Goal: Task Accomplishment & Management: Use online tool/utility

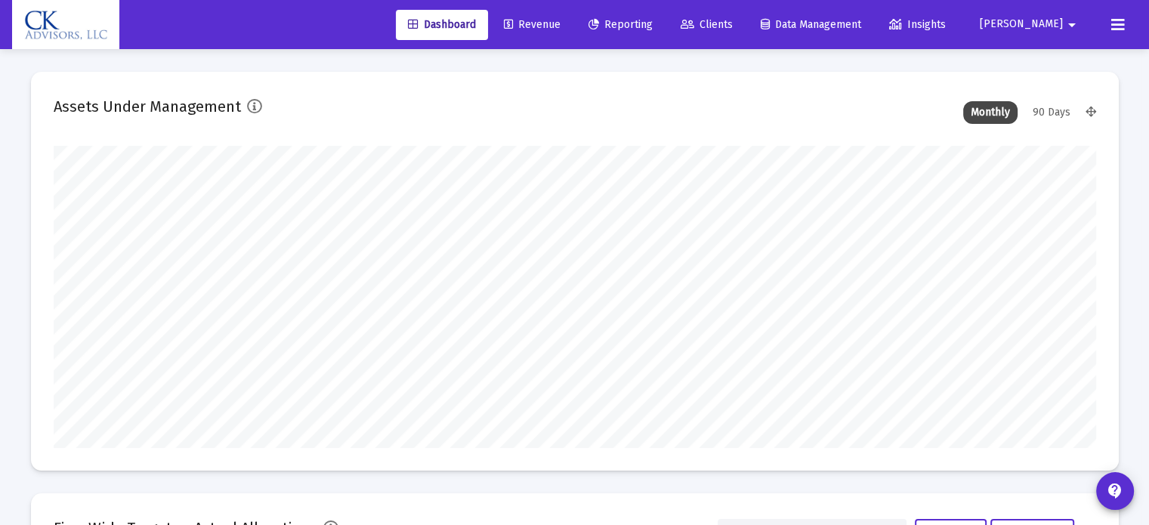
type input "[DATE]"
click at [653, 20] on span "Reporting" at bounding box center [621, 24] width 64 height 13
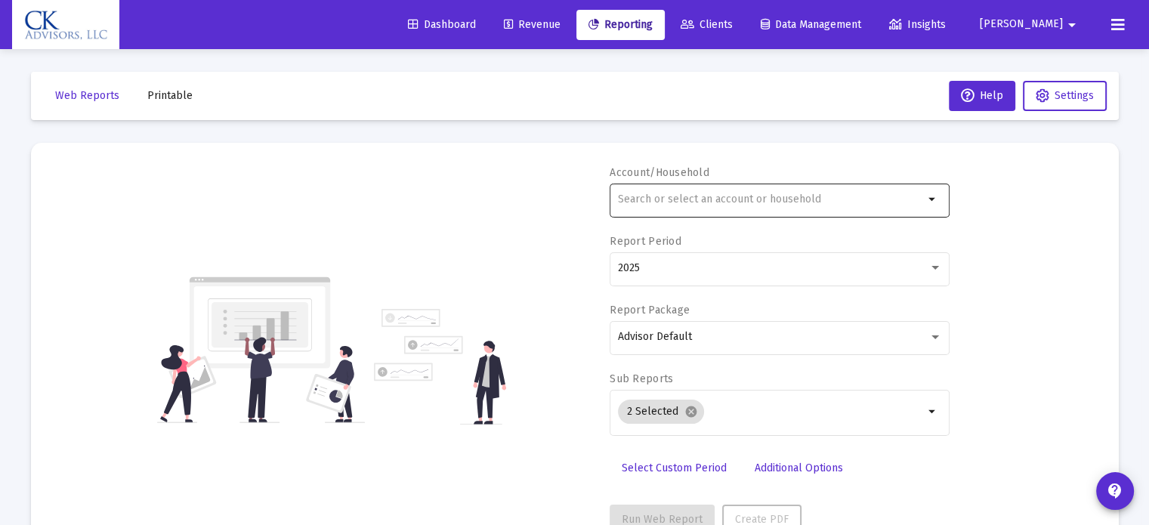
click at [655, 199] on input "text" at bounding box center [771, 199] width 306 height 12
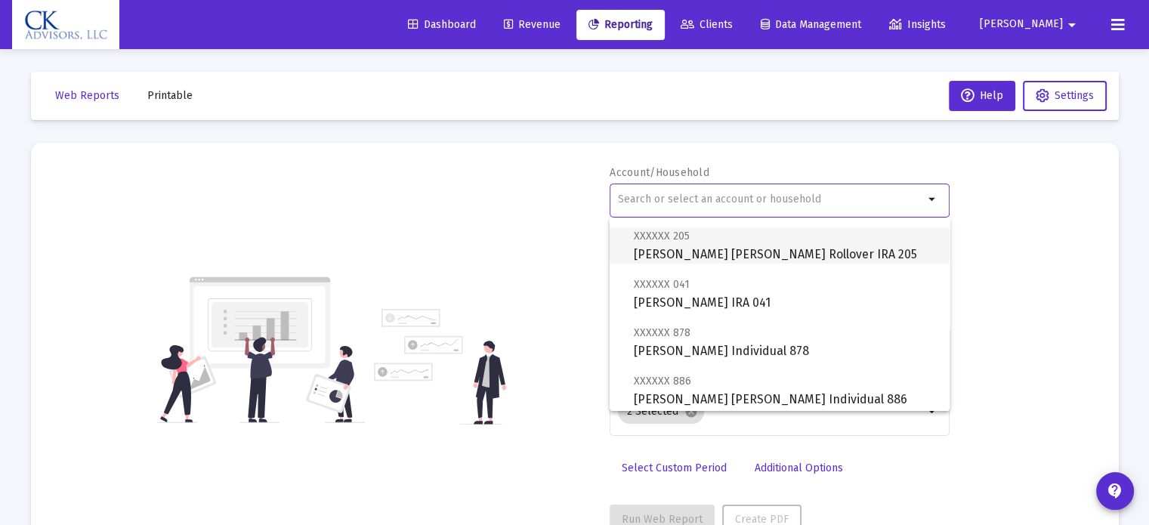
scroll to position [680, 0]
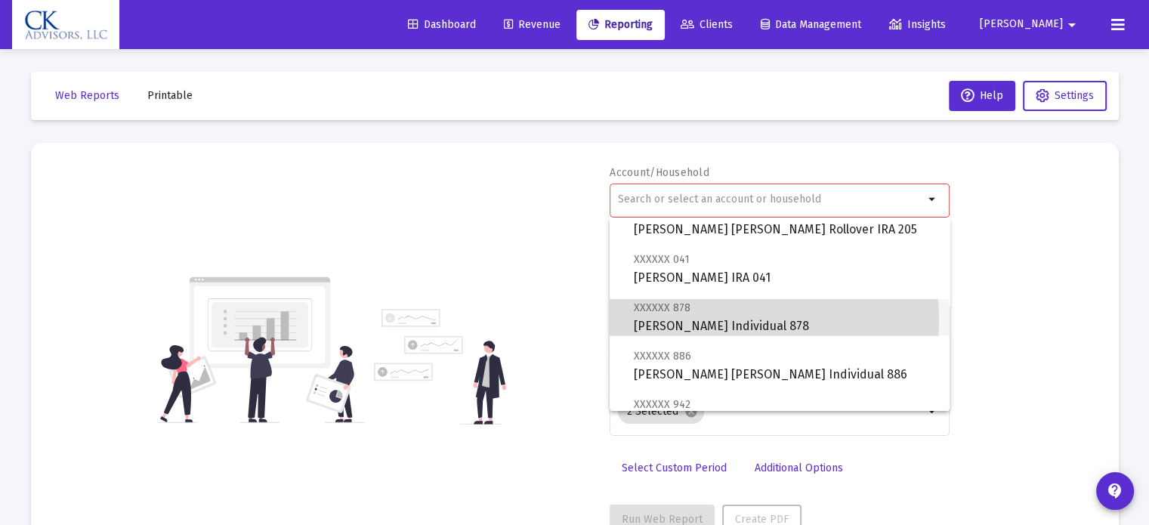
click at [698, 320] on span "XXXXXX 878 [PERSON_NAME] Individual 878" at bounding box center [786, 316] width 304 height 37
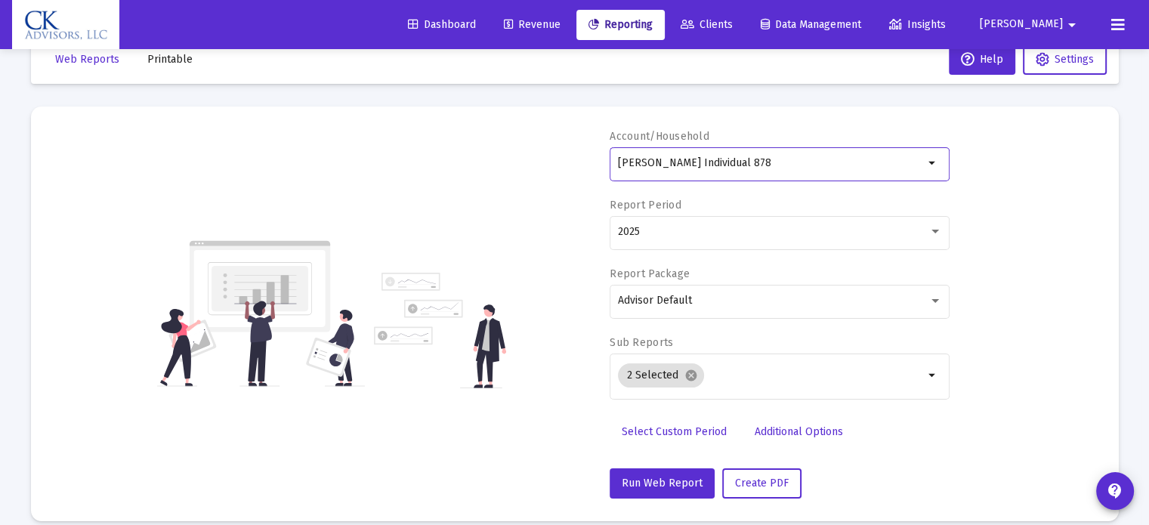
scroll to position [54, 0]
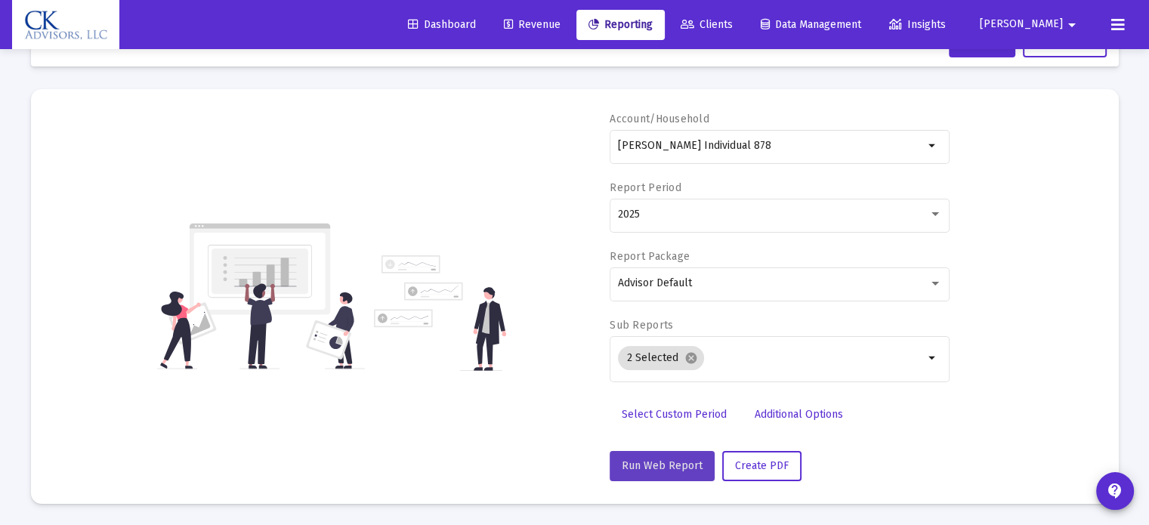
click at [662, 468] on span "Run Web Report" at bounding box center [662, 465] width 81 height 13
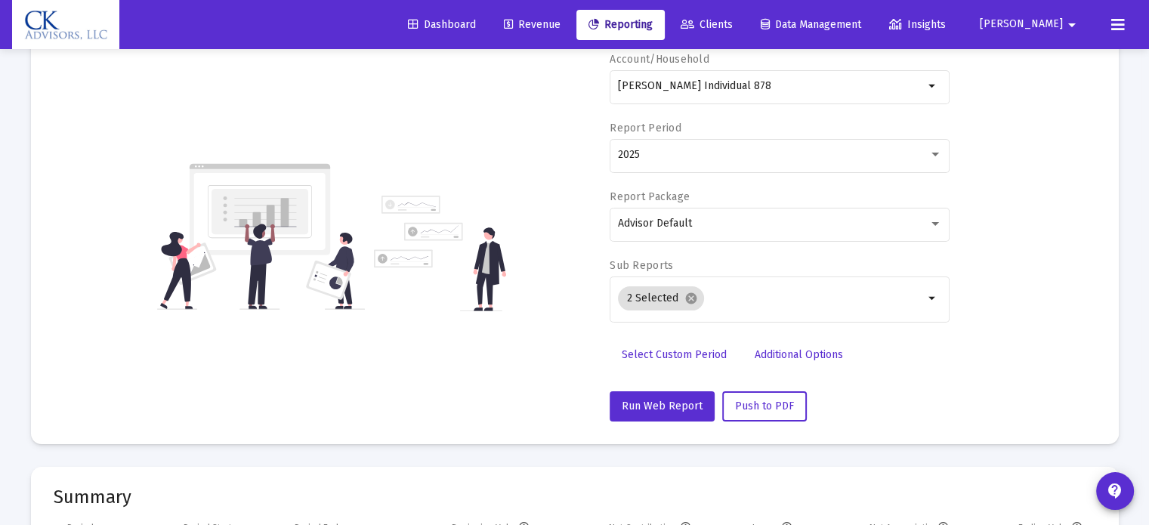
scroll to position [0, 0]
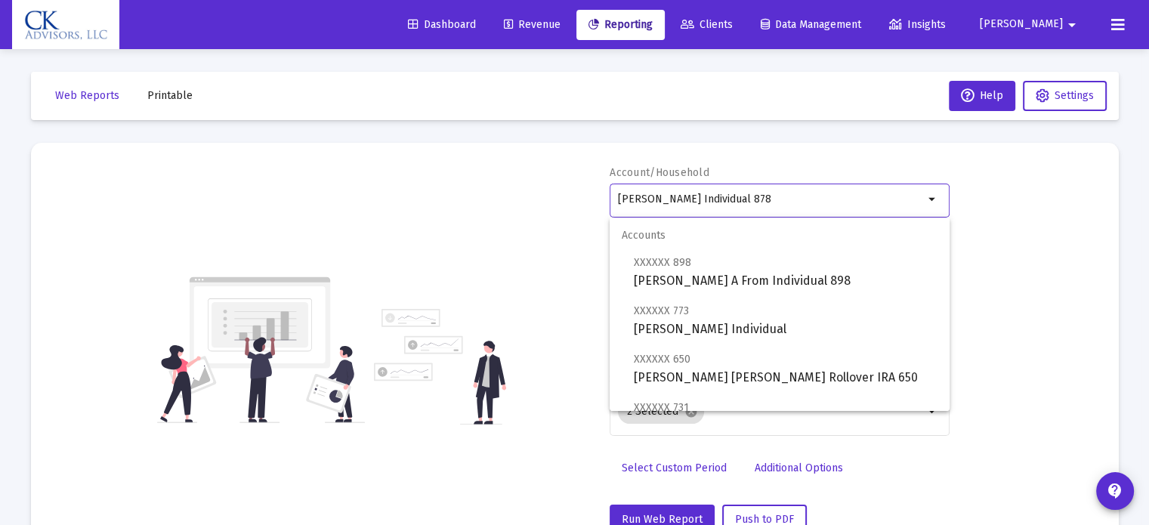
drag, startPoint x: 810, startPoint y: 201, endPoint x: 517, endPoint y: 204, distance: 293.2
click at [517, 204] on div "Account/Household [PERSON_NAME] Individual 878 arrow_drop_down Report Period 20…" at bounding box center [575, 349] width 1043 height 369
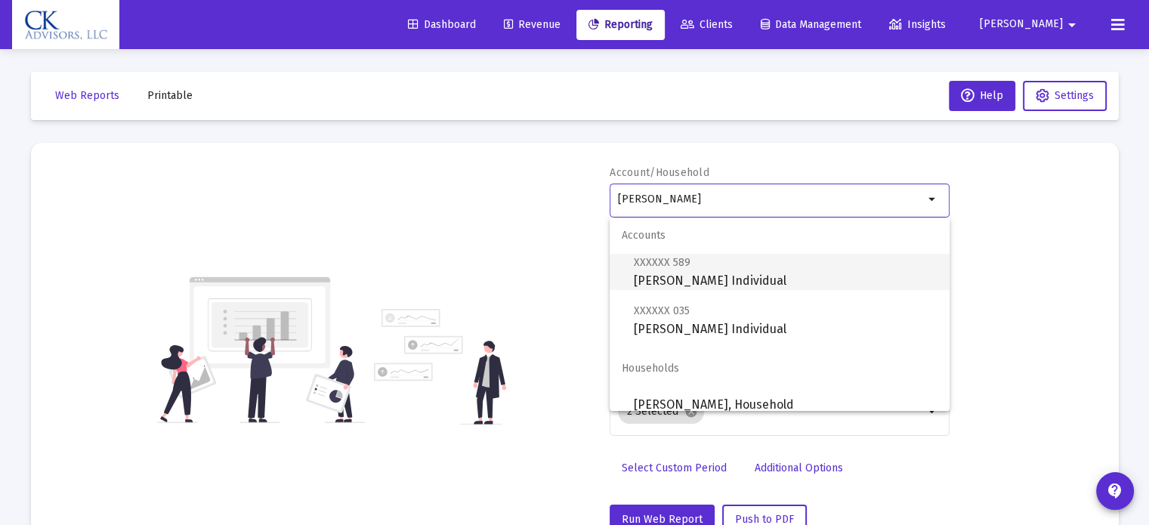
click at [676, 277] on span "XXXXXX 589 [PERSON_NAME] Individual" at bounding box center [786, 271] width 304 height 37
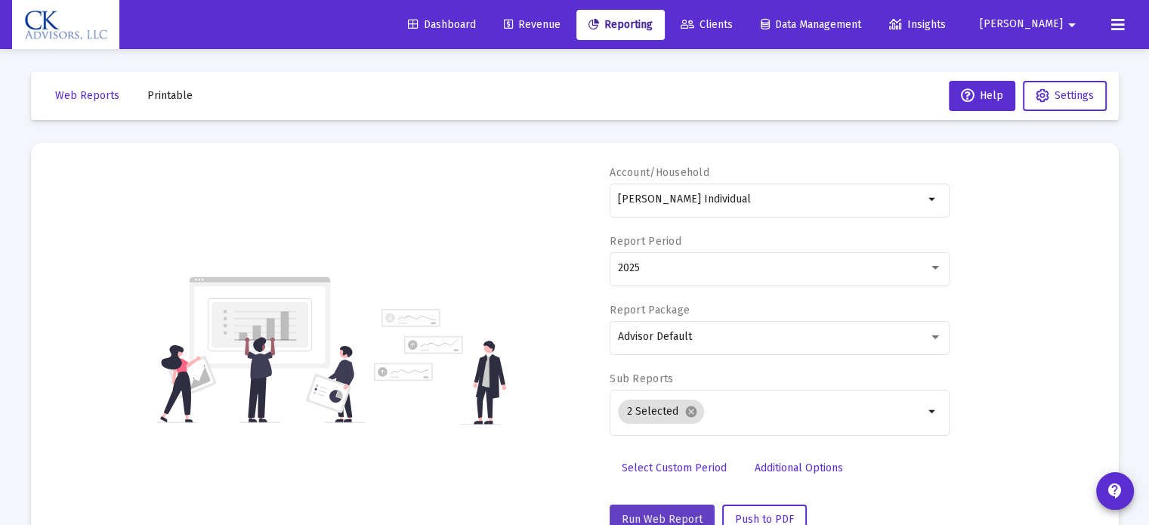
click at [654, 516] on span "Run Web Report" at bounding box center [662, 519] width 81 height 13
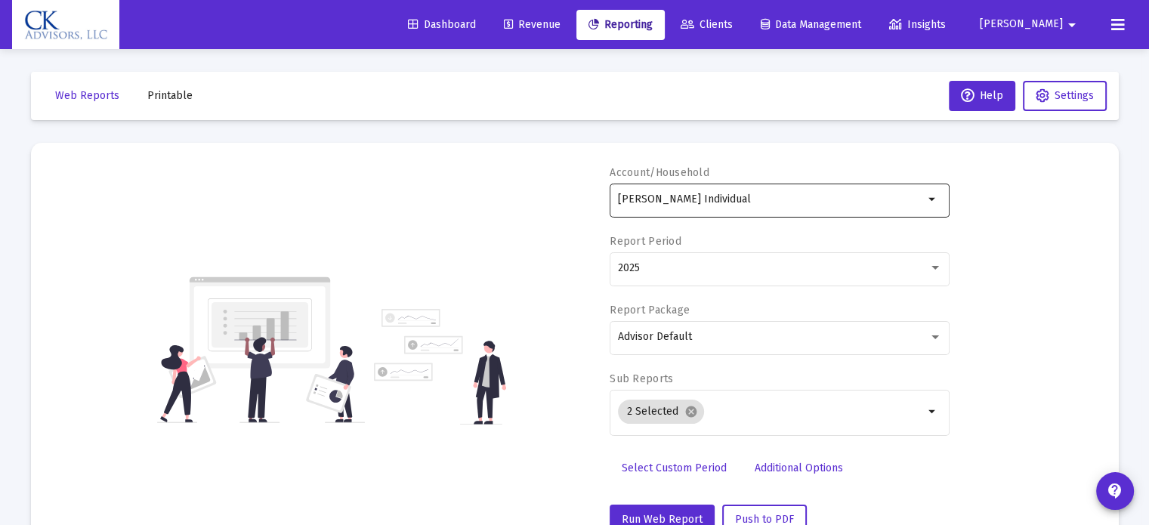
click at [930, 199] on mat-icon "arrow_drop_down" at bounding box center [933, 199] width 18 height 18
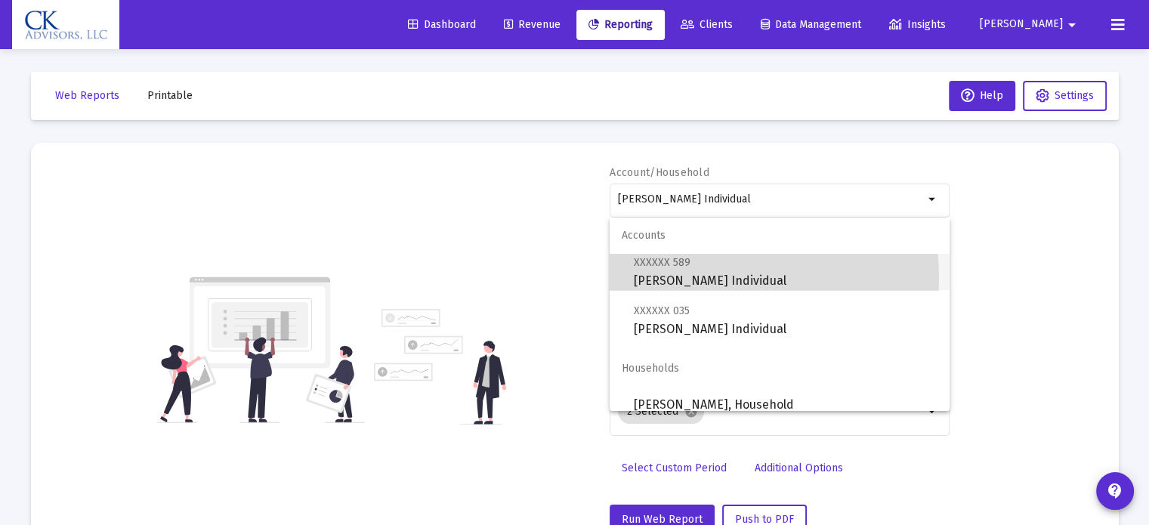
click at [682, 278] on span "XXXXXX 589 [PERSON_NAME] Individual" at bounding box center [786, 271] width 304 height 37
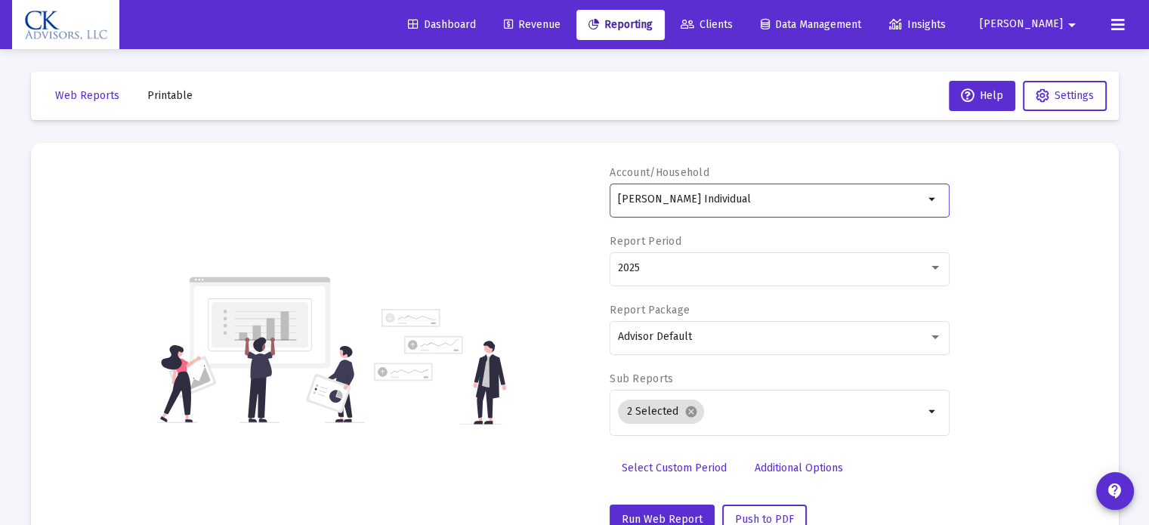
drag, startPoint x: 768, startPoint y: 202, endPoint x: 549, endPoint y: 168, distance: 221.0
click at [549, 168] on div "Account/Household [PERSON_NAME] Individual arrow_drop_down Report Period 2025 R…" at bounding box center [575, 349] width 1043 height 369
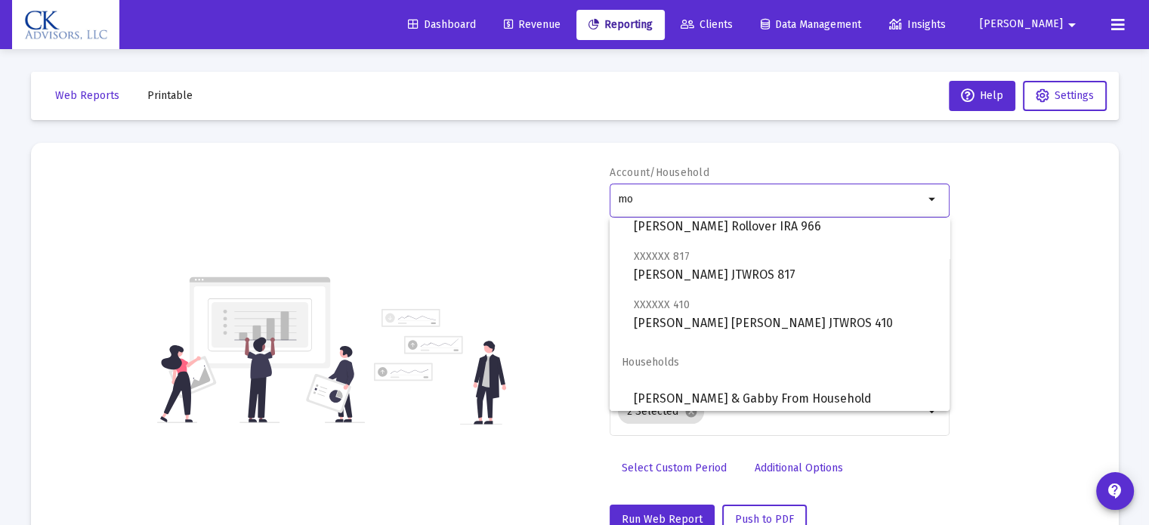
scroll to position [227, 0]
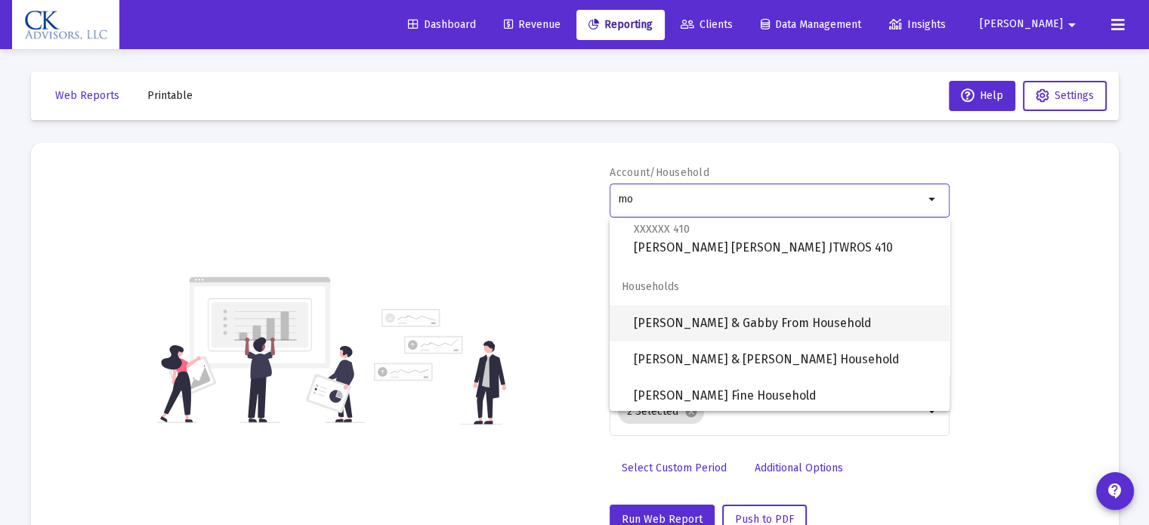
click at [746, 317] on span "[PERSON_NAME] & Gabby From Household" at bounding box center [786, 323] width 304 height 36
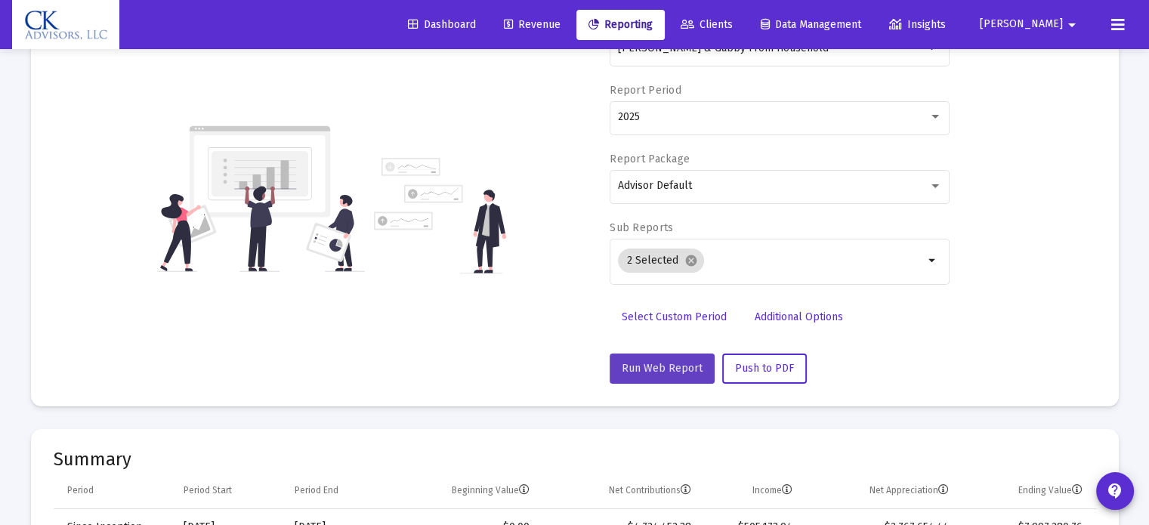
click at [675, 369] on span "Run Web Report" at bounding box center [662, 368] width 81 height 13
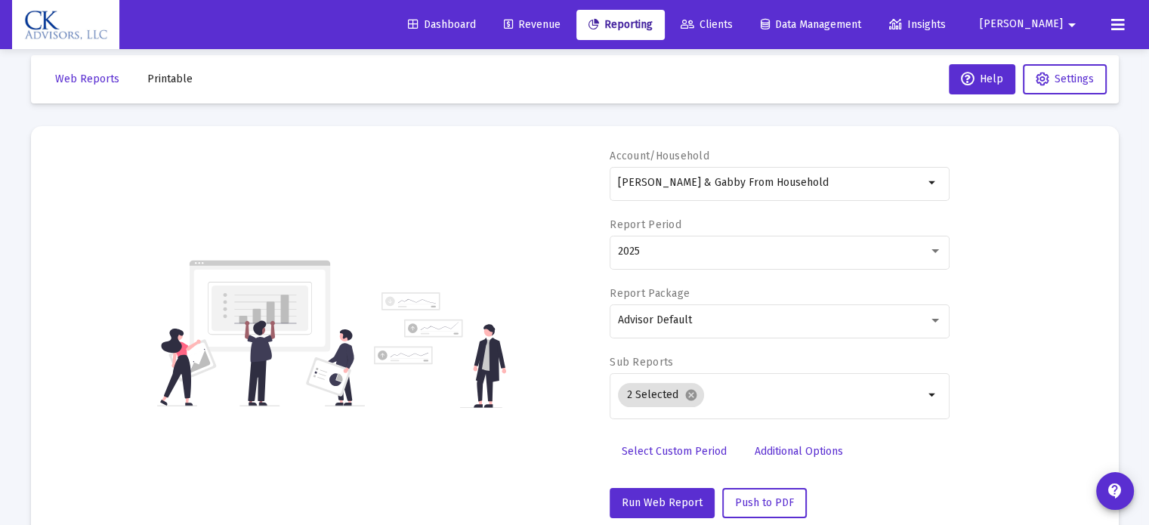
scroll to position [0, 0]
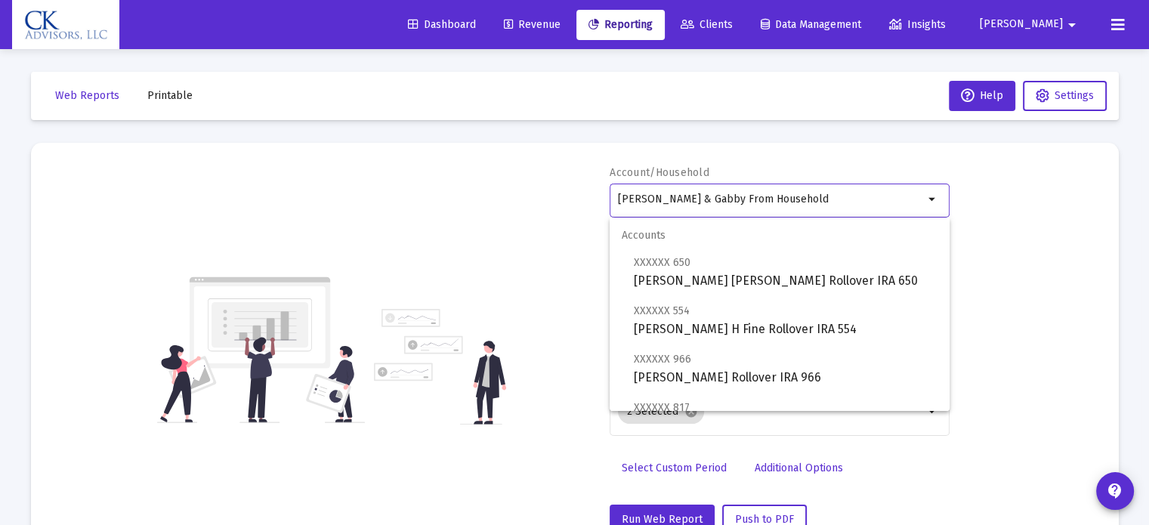
drag, startPoint x: 850, startPoint y: 202, endPoint x: 538, endPoint y: 240, distance: 314.2
click at [538, 240] on div "Account/Household [PERSON_NAME] & Gabby From Household arrow_drop_down Report P…" at bounding box center [575, 349] width 1043 height 369
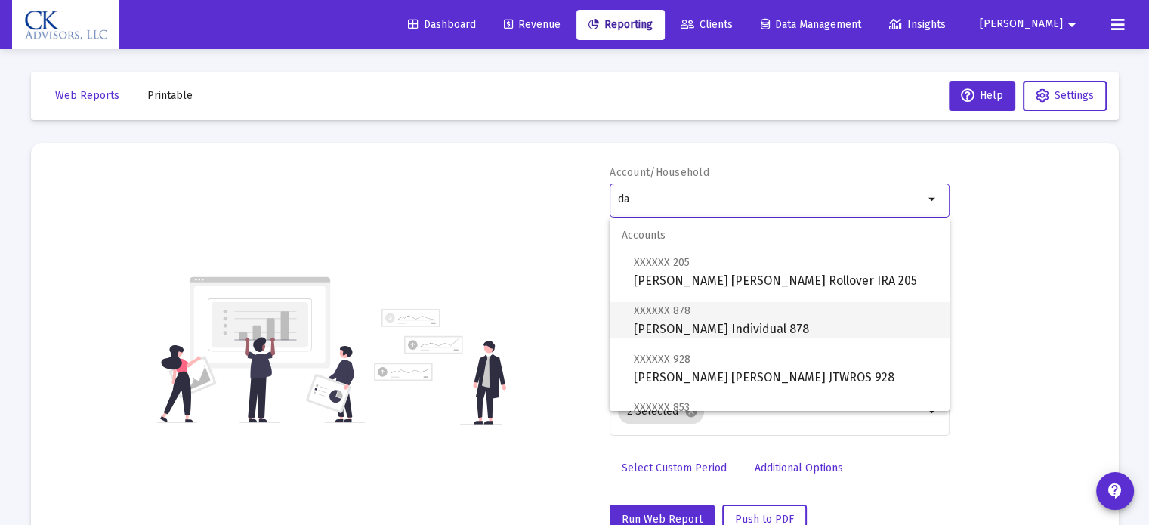
click at [689, 323] on span "XXXXXX 878 [PERSON_NAME] Individual 878" at bounding box center [786, 319] width 304 height 37
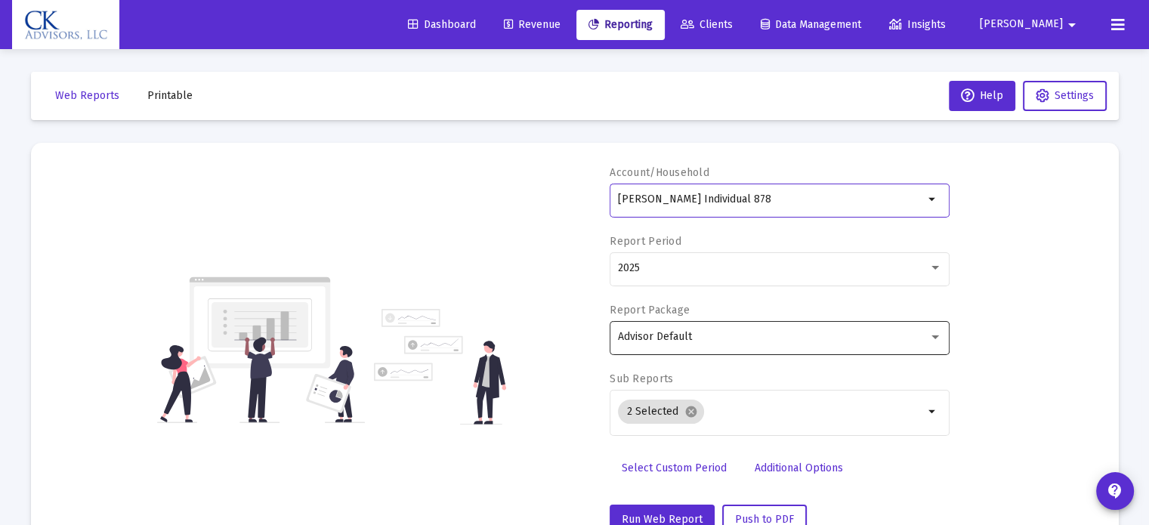
scroll to position [151, 0]
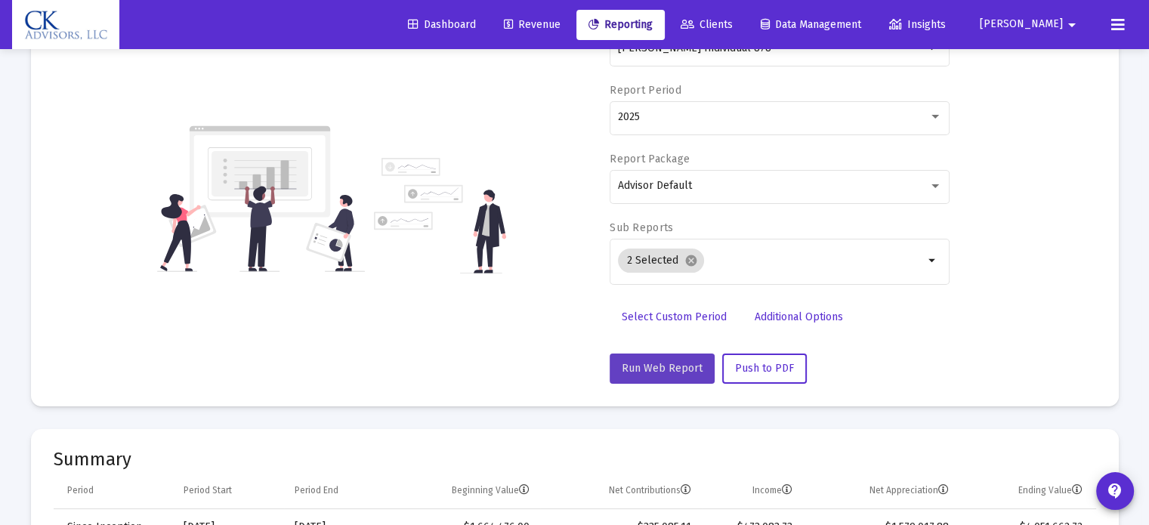
click at [680, 364] on span "Run Web Report" at bounding box center [662, 368] width 81 height 13
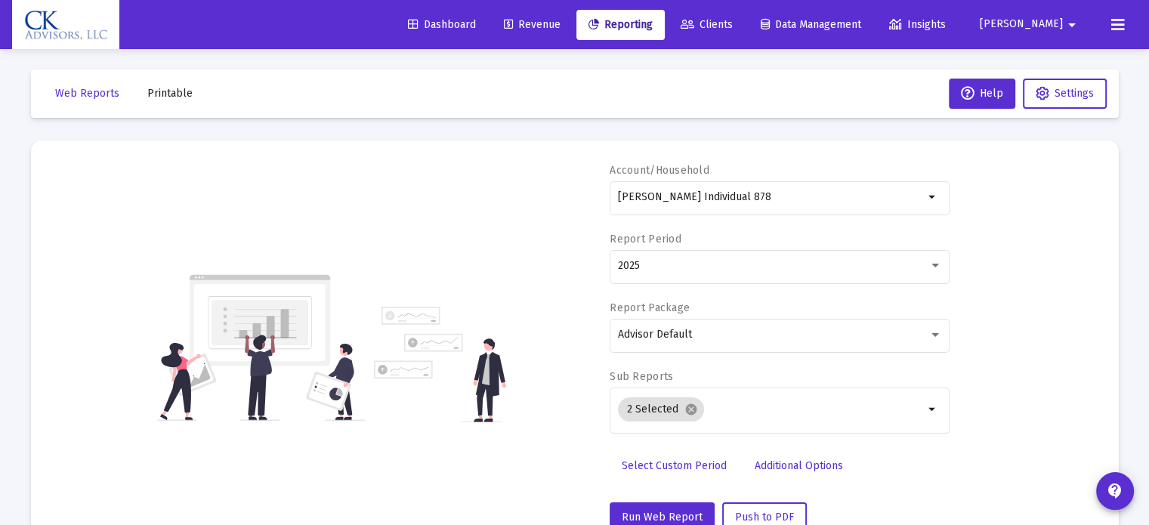
scroll to position [0, 0]
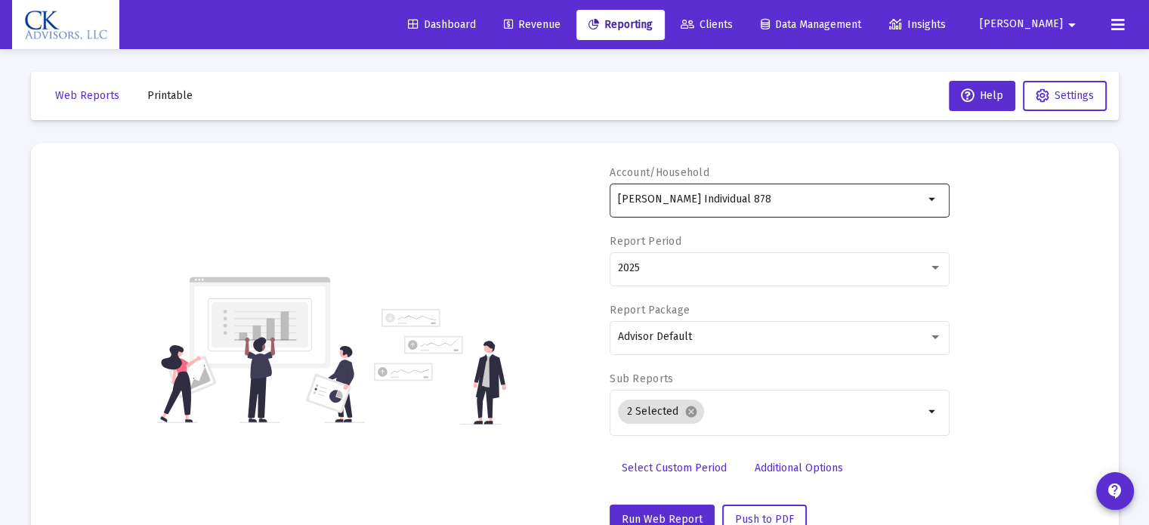
click at [929, 202] on mat-icon "arrow_drop_down" at bounding box center [933, 199] width 18 height 18
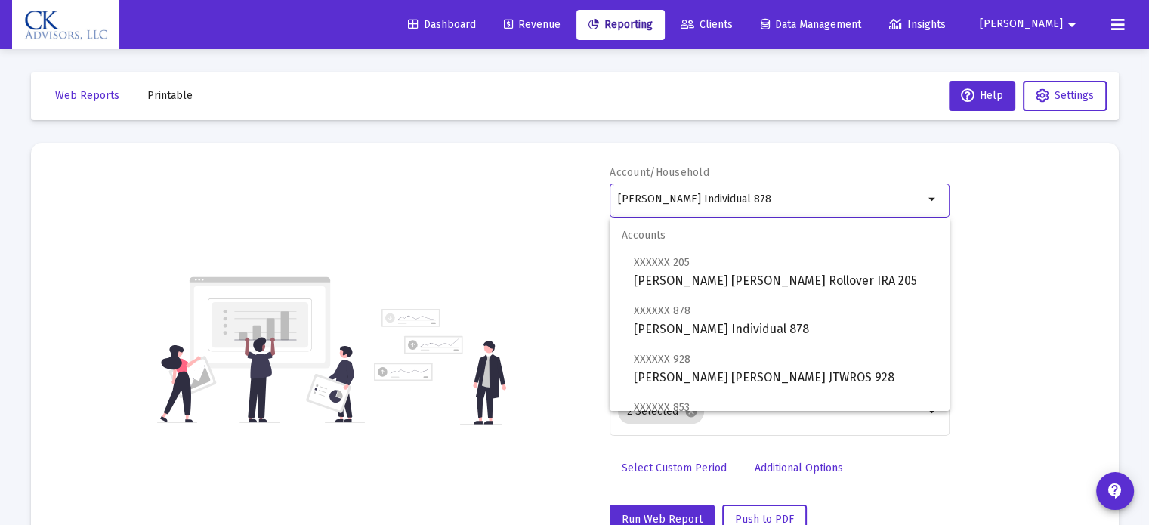
drag, startPoint x: 838, startPoint y: 194, endPoint x: 453, endPoint y: 183, distance: 384.7
click at [453, 183] on div "Account/Household [PERSON_NAME] Individual 878 arrow_drop_down Report Period 20…" at bounding box center [575, 349] width 1043 height 369
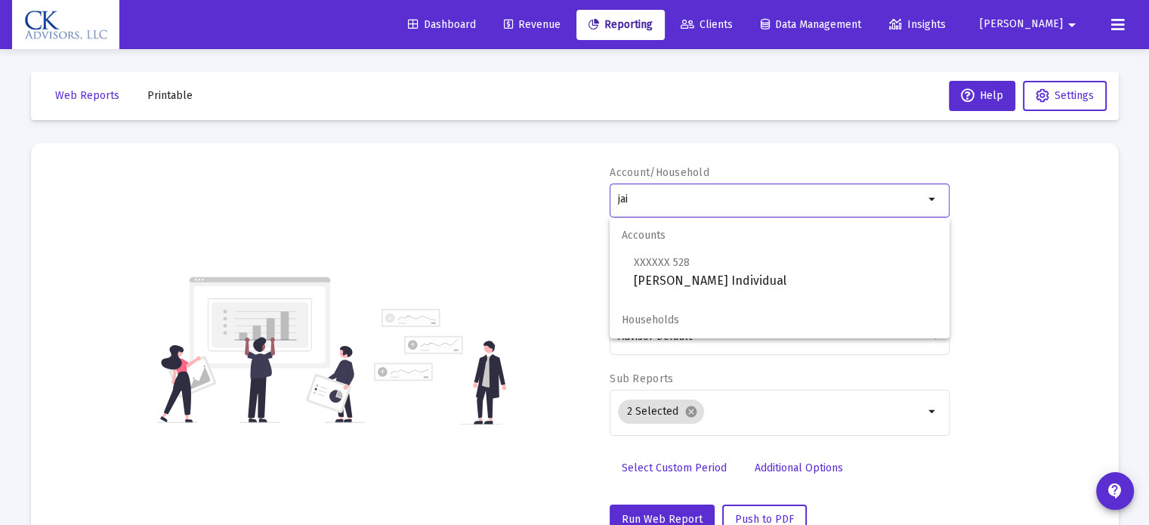
click at [653, 292] on div "Accounts XXXXXX 528 [PERSON_NAME] Individual Households" at bounding box center [780, 278] width 340 height 121
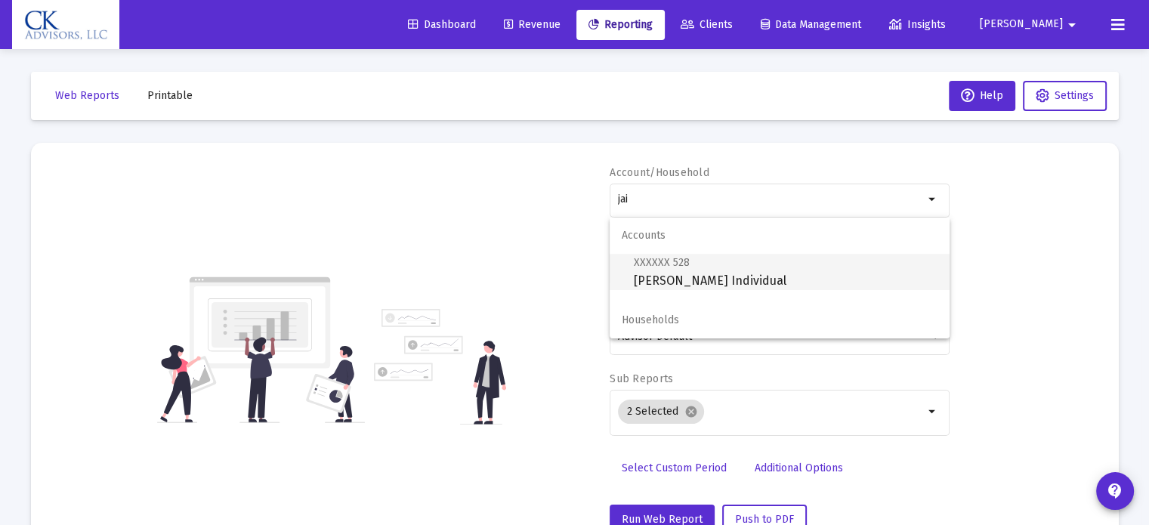
click at [659, 280] on span "XXXXXX 528 [PERSON_NAME] Individual" at bounding box center [786, 271] width 304 height 37
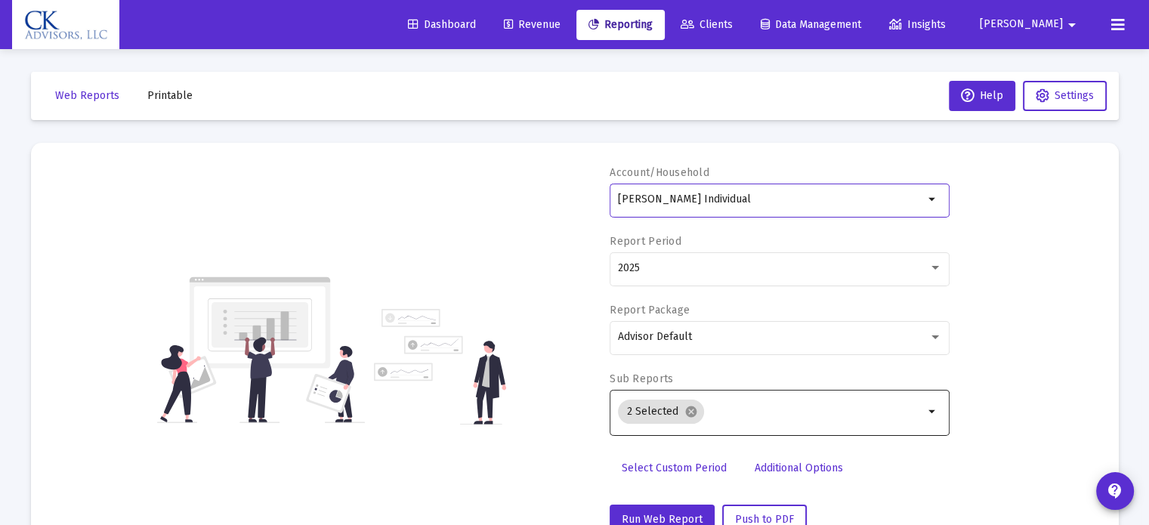
scroll to position [76, 0]
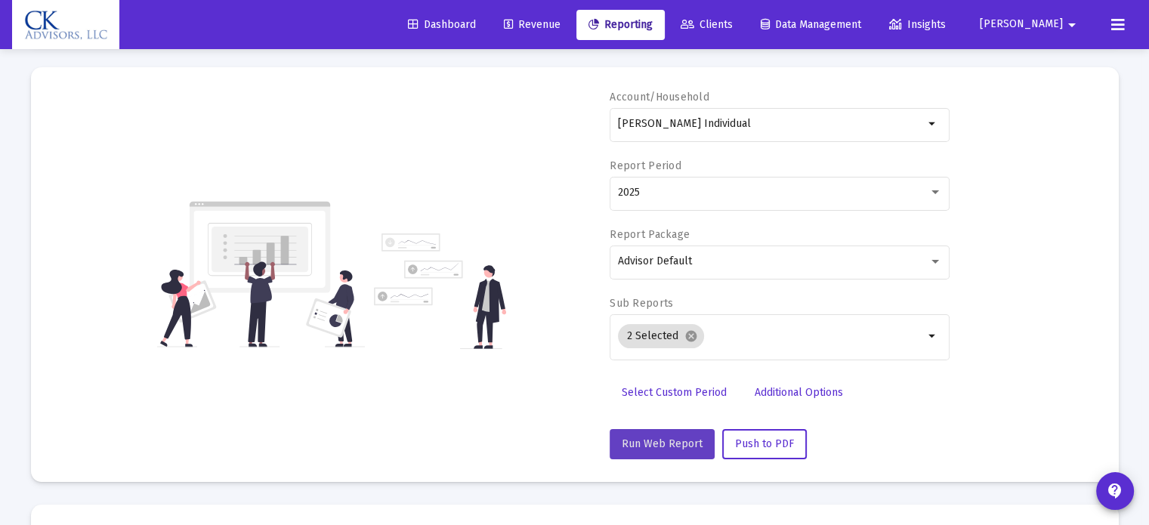
click at [668, 431] on button "Run Web Report" at bounding box center [662, 444] width 105 height 30
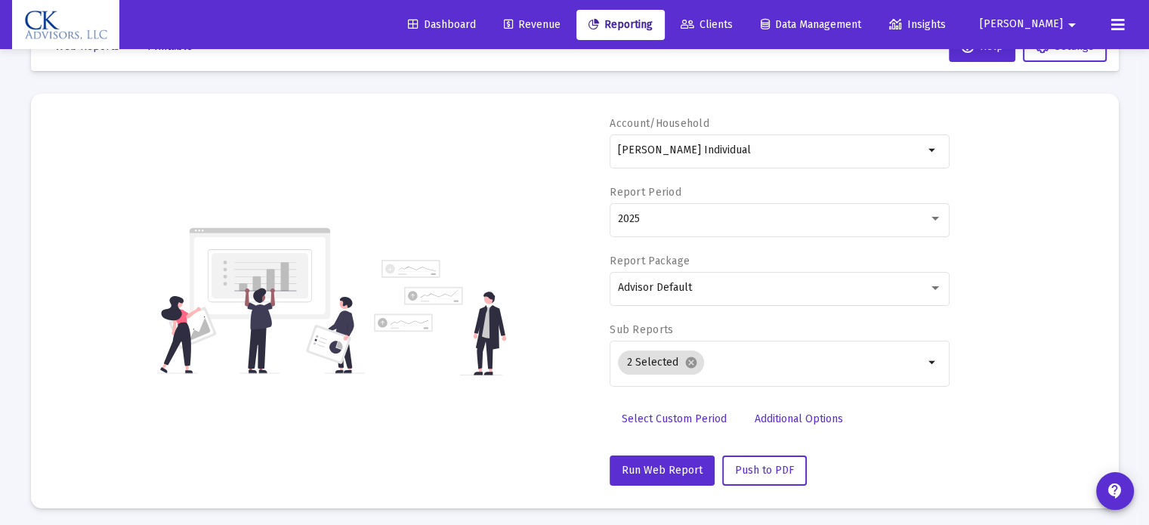
scroll to position [45, 0]
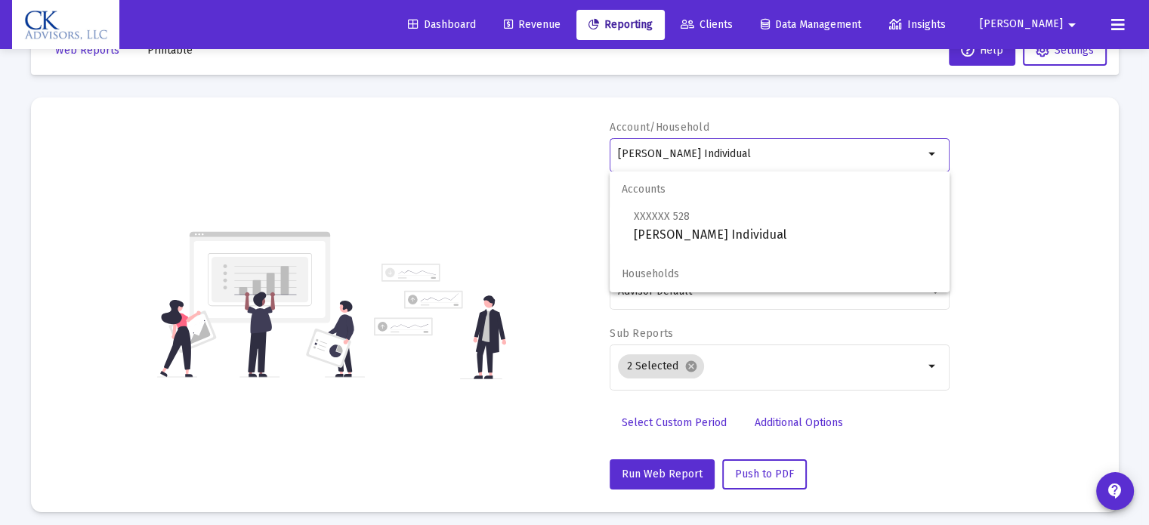
drag, startPoint x: 765, startPoint y: 148, endPoint x: 488, endPoint y: 121, distance: 277.9
click at [488, 121] on div "Account/Household [PERSON_NAME] Individual arrow_drop_down Report Period 2025 R…" at bounding box center [575, 304] width 1043 height 369
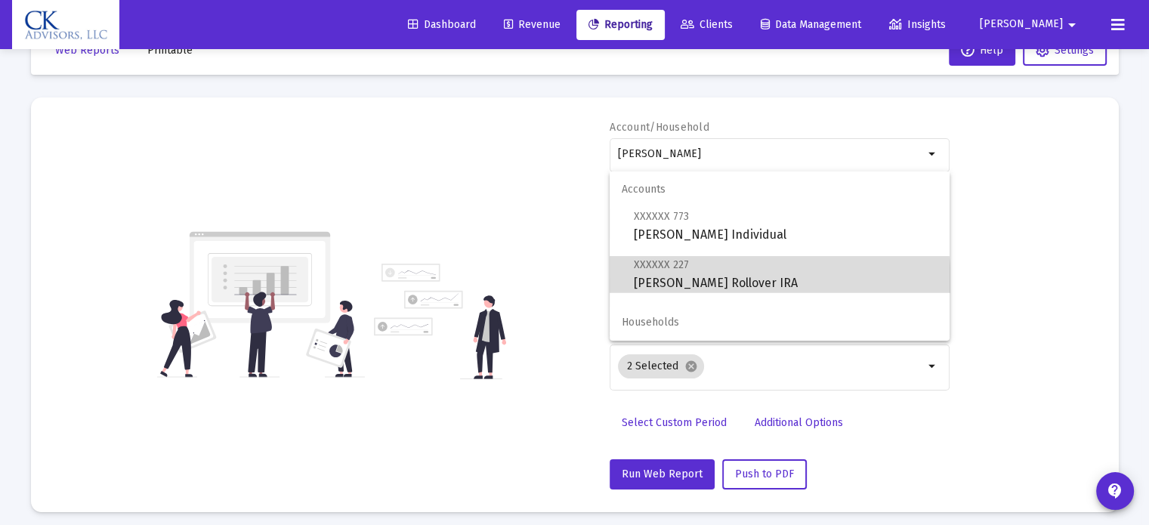
click at [713, 285] on span "XXXXXX 227 [PERSON_NAME] Rollover IRA" at bounding box center [786, 273] width 304 height 37
type input "[PERSON_NAME] Rollover IRA"
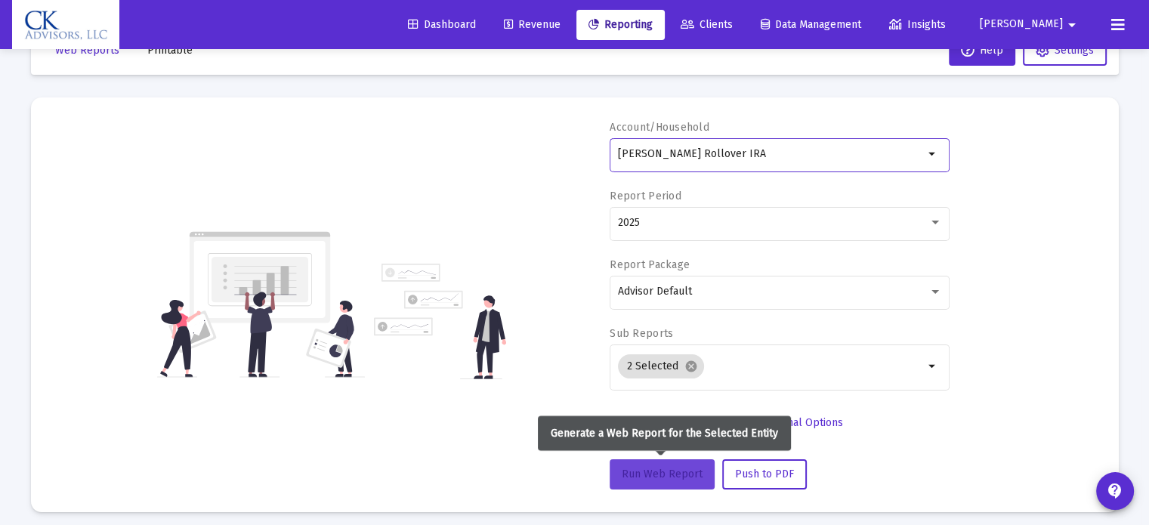
click at [669, 469] on span "Run Web Report" at bounding box center [662, 474] width 81 height 13
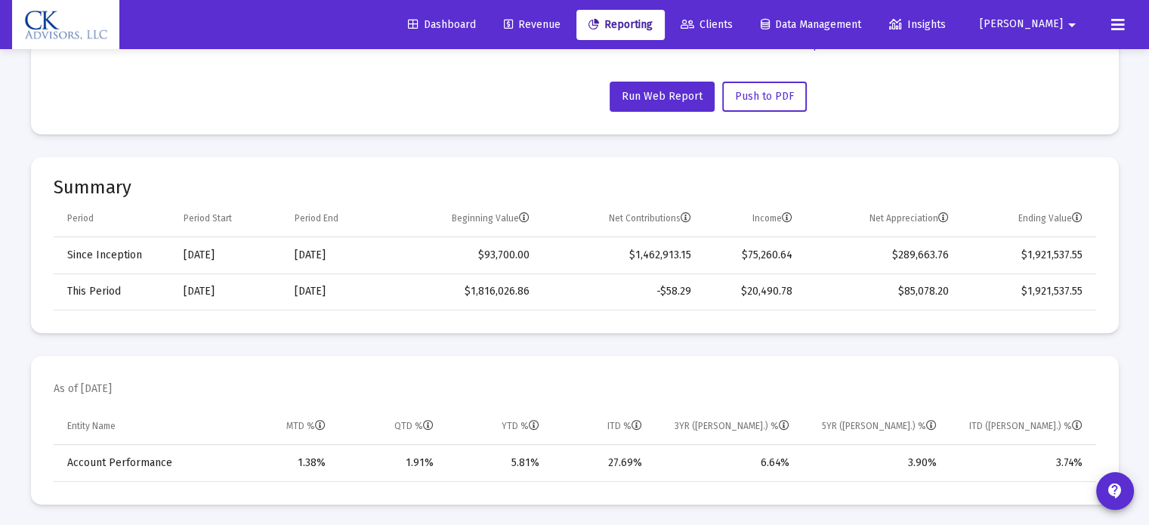
scroll to position [423, 0]
click at [1051, 20] on span "[PERSON_NAME]" at bounding box center [1021, 24] width 83 height 13
click at [1053, 97] on button "Logout" at bounding box center [1059, 100] width 90 height 36
